Goal: Check status: Check status

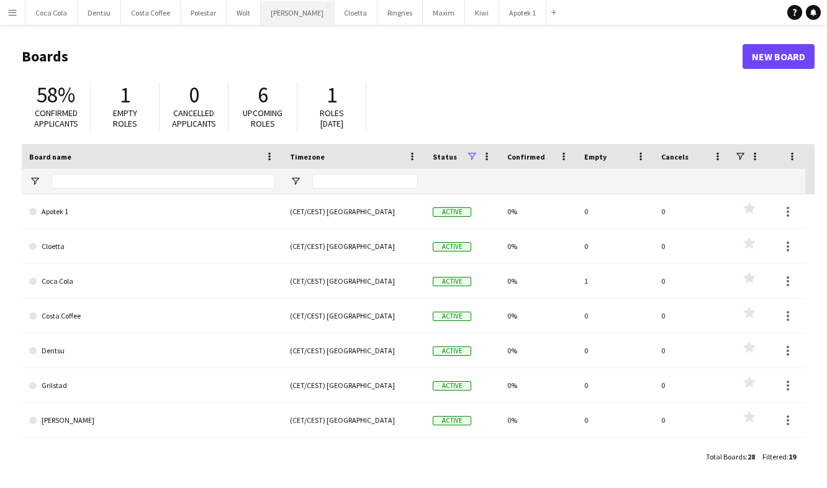
click at [283, 14] on button "[PERSON_NAME] Close" at bounding box center [297, 13] width 73 height 24
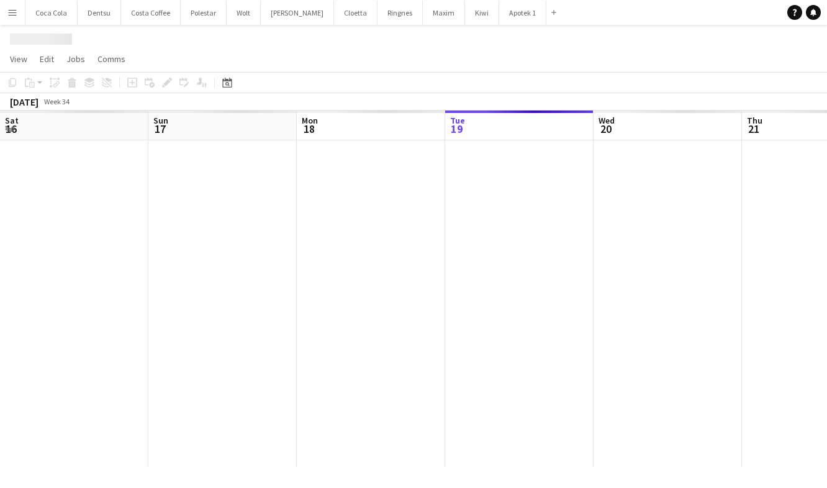
scroll to position [0, 297]
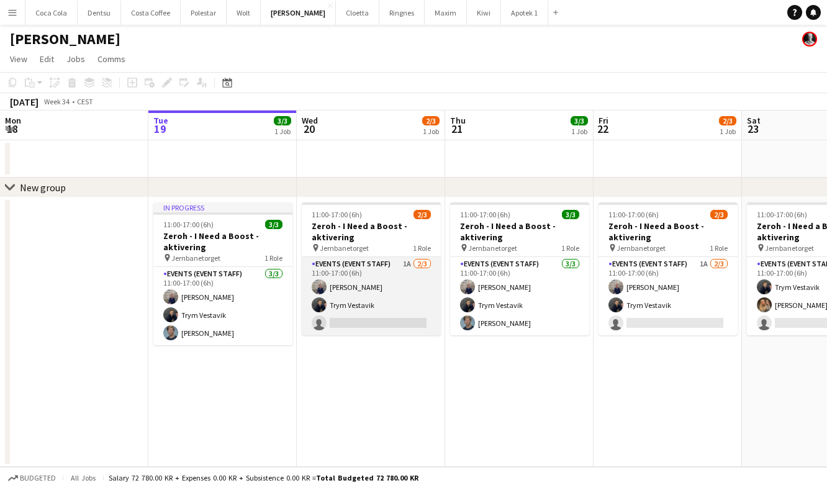
click at [375, 319] on app-card-role "Events (Event Staff) 1A [DATE] 11:00-17:00 (6h) [PERSON_NAME] Trym Vestavik sin…" at bounding box center [371, 296] width 139 height 78
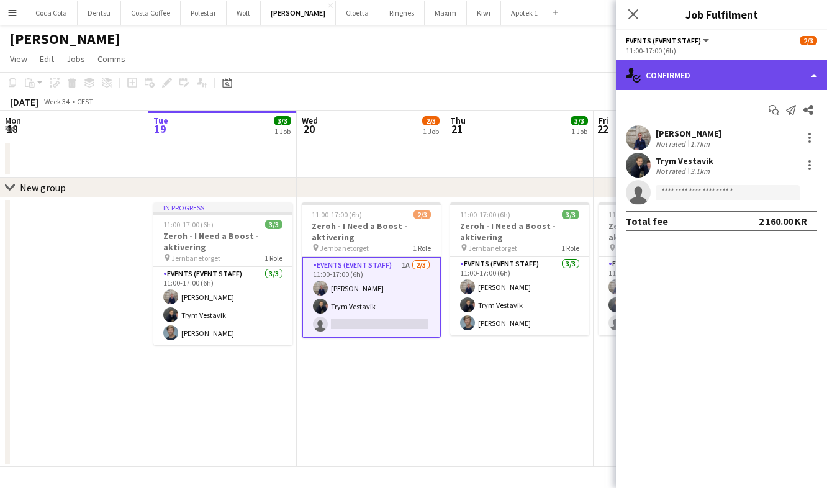
click at [697, 77] on div "single-neutral-actions-check-2 Confirmed" at bounding box center [721, 75] width 211 height 30
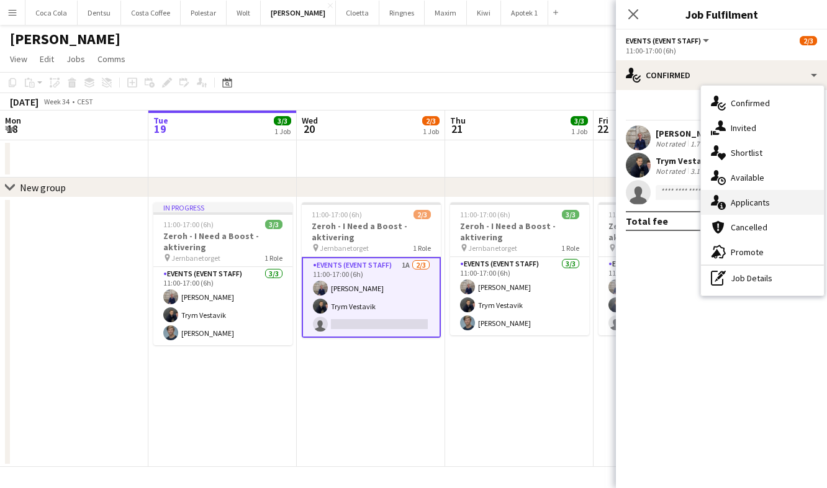
click at [791, 196] on div "single-neutral-actions-information Applicants" at bounding box center [762, 202] width 123 height 25
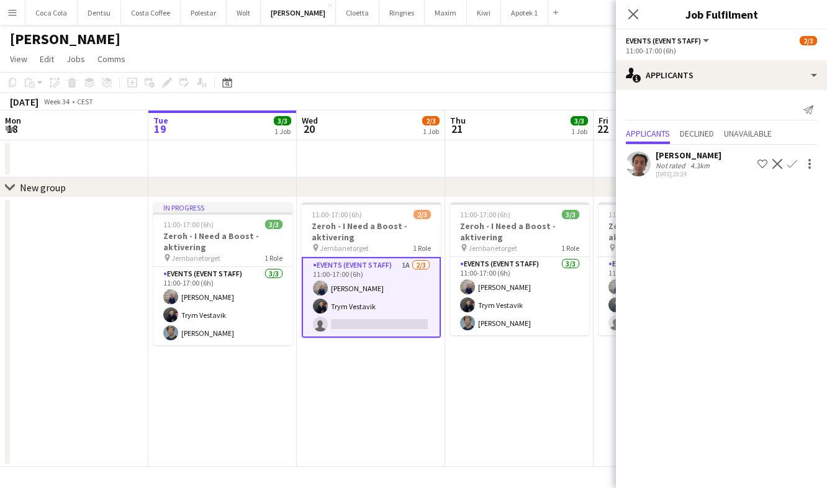
click at [563, 408] on app-date-cell "11:00-17:00 (6h) 3/3 Zeroh - I Need a Boost - aktivering pin Jernbanetorget 1 R…" at bounding box center [519, 333] width 148 height 270
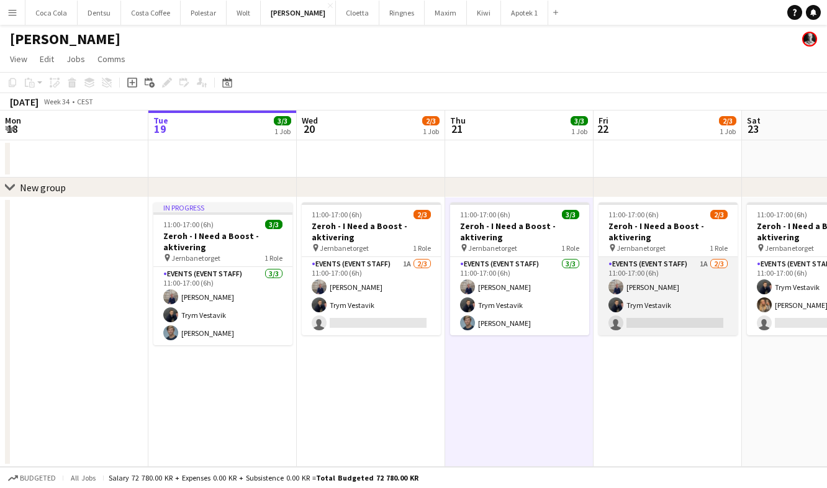
click at [633, 315] on app-card-role "Events (Event Staff) 1A [DATE] 11:00-17:00 (6h) [PERSON_NAME] Trym Vestavik sin…" at bounding box center [668, 296] width 139 height 78
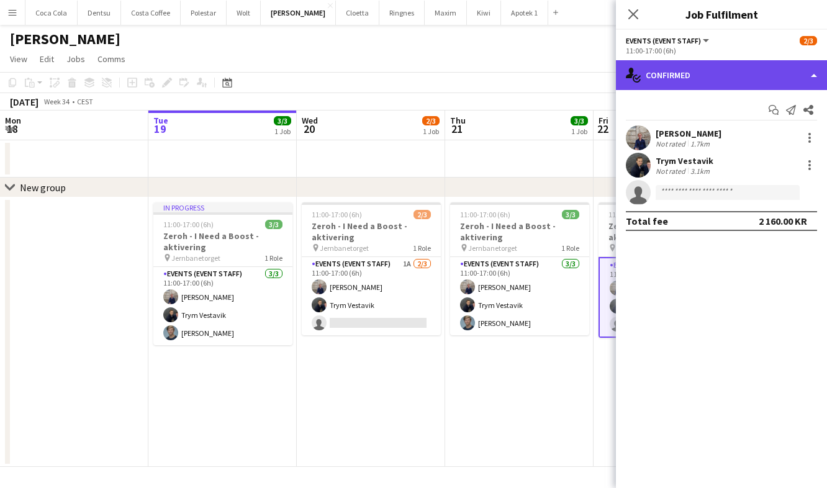
click at [711, 76] on div "single-neutral-actions-check-2 Confirmed" at bounding box center [721, 75] width 211 height 30
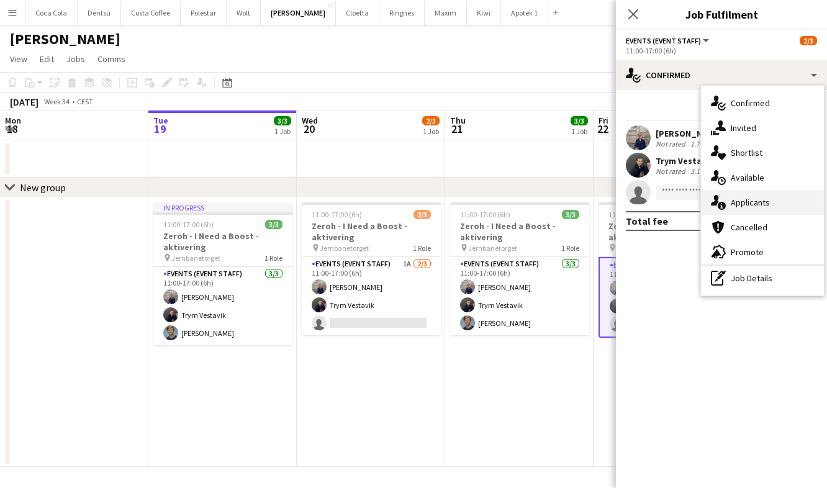
click at [779, 209] on div "single-neutral-actions-information Applicants" at bounding box center [762, 202] width 123 height 25
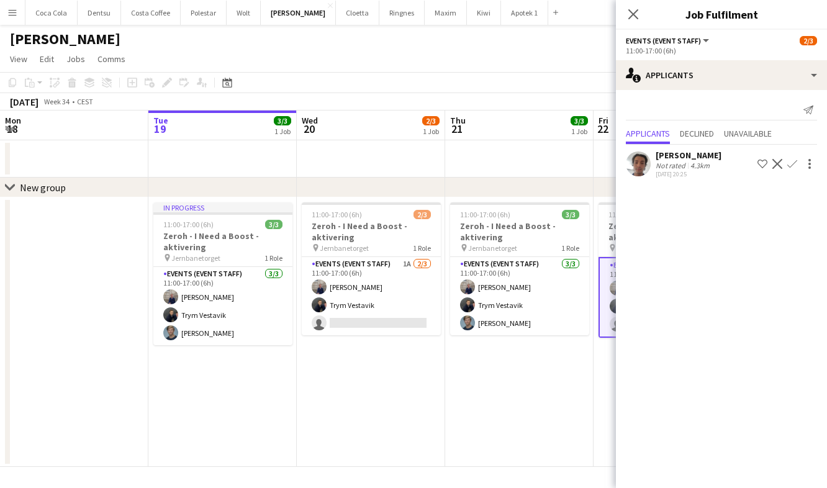
click at [547, 339] on app-date-cell "11:00-17:00 (6h) 3/3 Zeroh - I Need a Boost - aktivering pin Jernbanetorget 1 R…" at bounding box center [519, 333] width 148 height 270
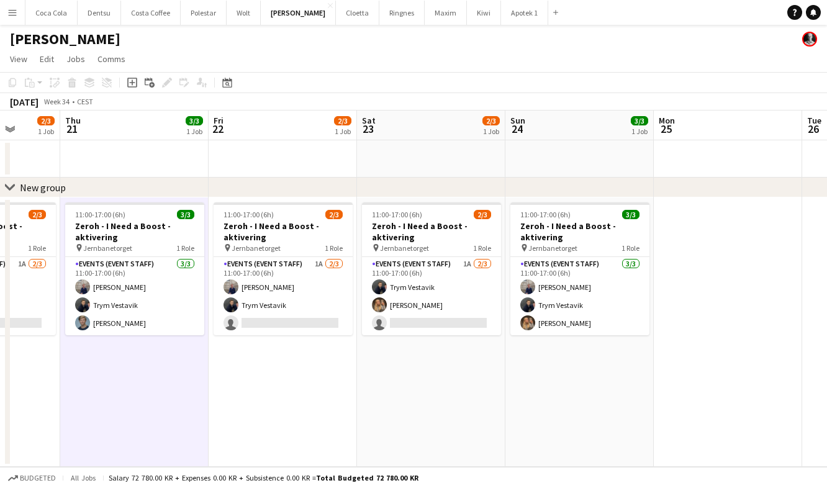
scroll to position [0, 467]
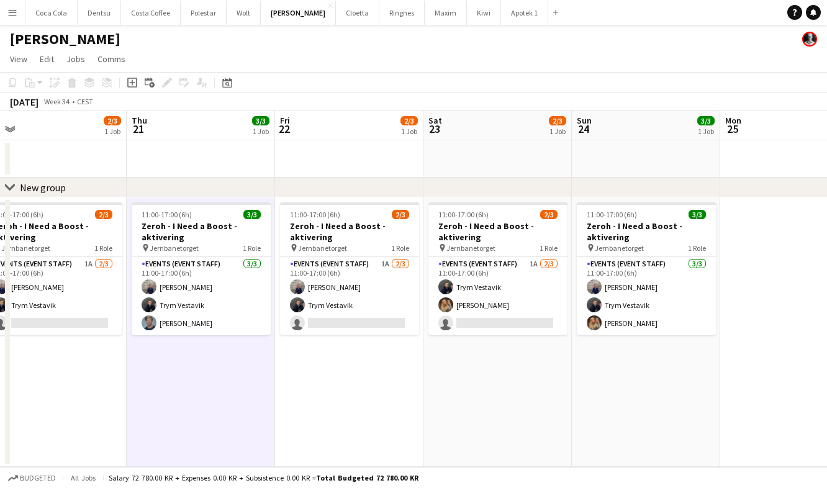
drag, startPoint x: 563, startPoint y: 375, endPoint x: 277, endPoint y: 379, distance: 285.7
click at [277, 379] on app-calendar-viewport "Sun 17 Mon 18 Tue 19 3/3 1 Job Wed 20 2/3 1 Job Thu 21 3/3 1 Job Fri 22 2/3 1 J…" at bounding box center [413, 289] width 827 height 357
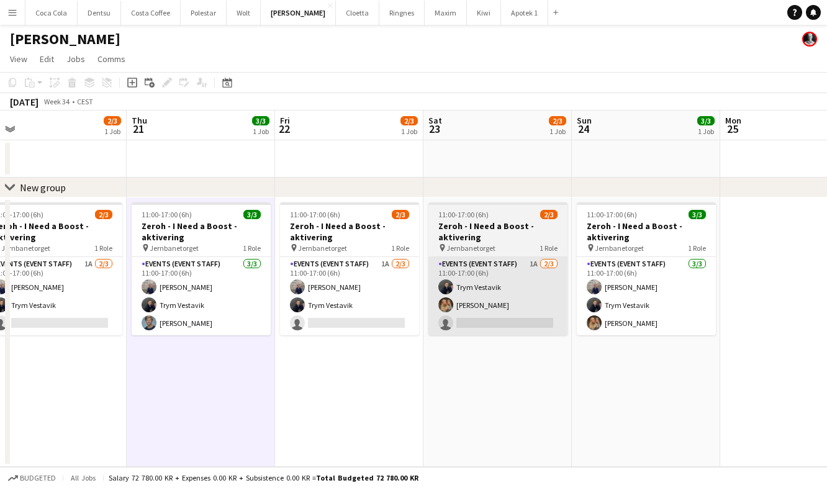
click at [467, 325] on app-card-role "Events (Event Staff) 1A [DATE] 11:00-17:00 (6h) Trym Vestavik [PERSON_NAME] sin…" at bounding box center [498, 296] width 139 height 78
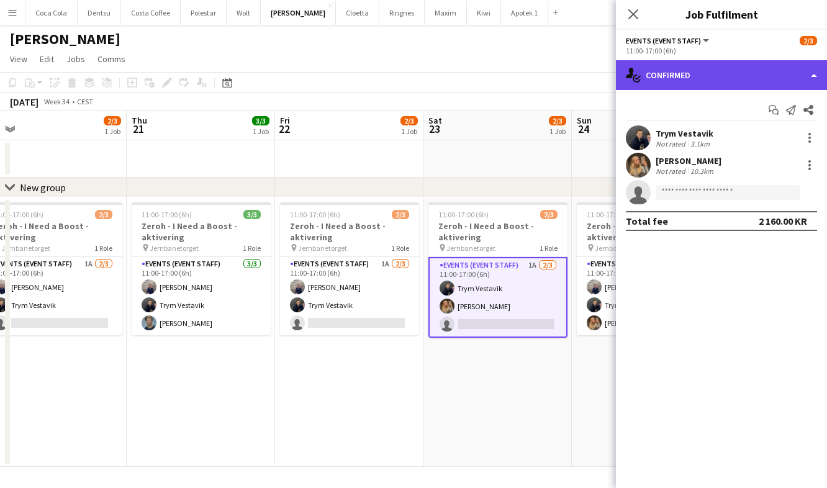
click at [684, 86] on div "single-neutral-actions-check-2 Confirmed" at bounding box center [721, 75] width 211 height 30
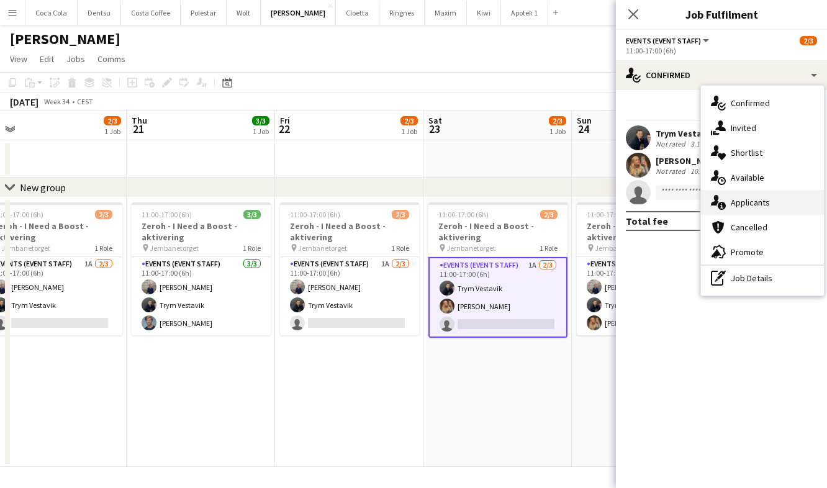
click at [768, 207] on div "single-neutral-actions-information Applicants" at bounding box center [762, 202] width 123 height 25
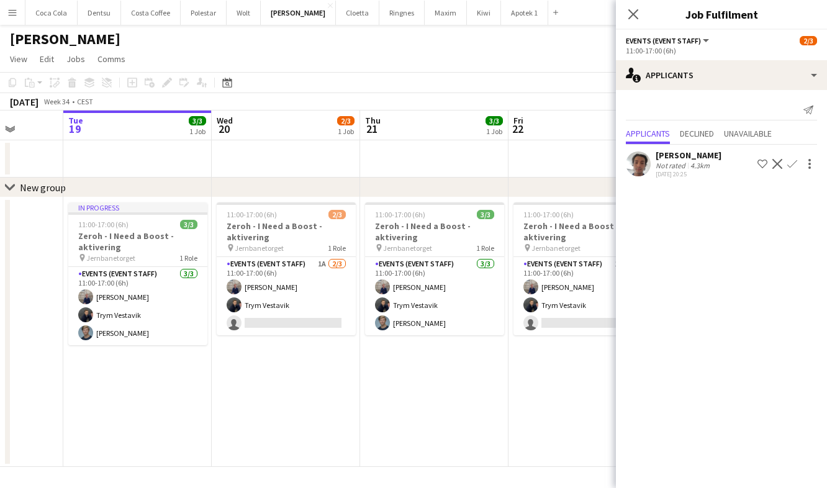
click at [109, 404] on app-date-cell "In progress 11:00-17:00 (6h) 3/3 Zeroh - I Need a Boost - aktivering pin Jernba…" at bounding box center [137, 333] width 148 height 270
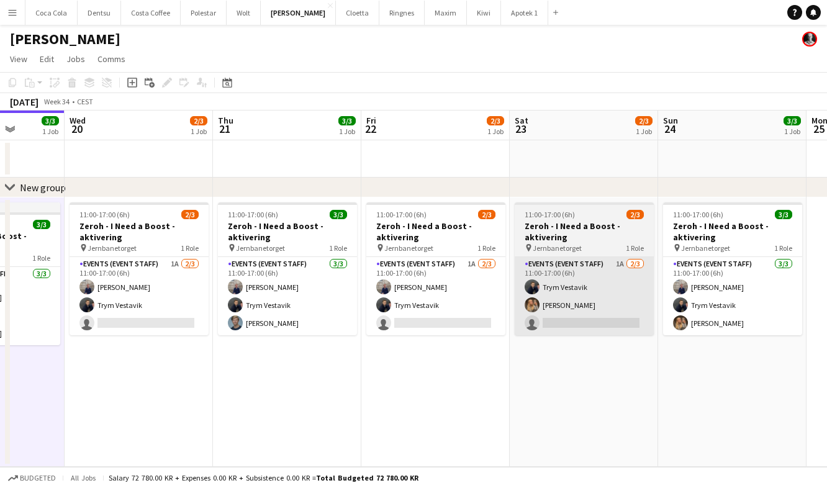
scroll to position [0, 538]
